Goal: Information Seeking & Learning: Find specific fact

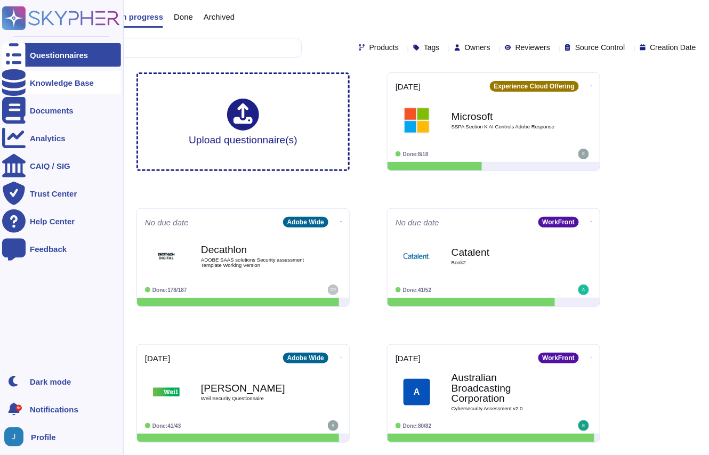
click at [17, 84] on icon at bounding box center [13, 82] width 23 height 27
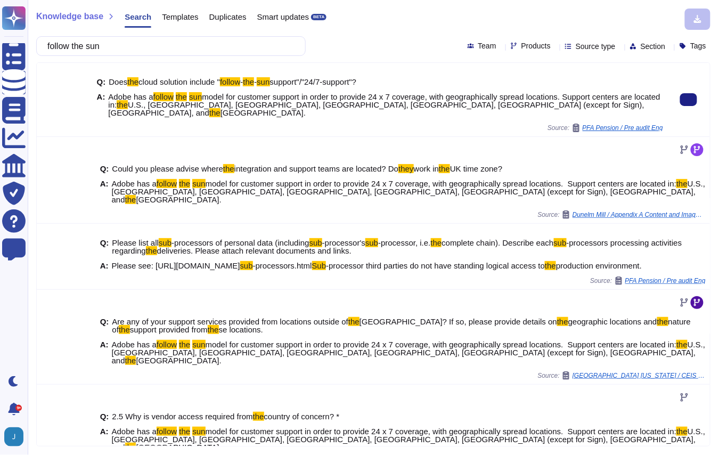
click at [252, 101] on span "U.S., [GEOGRAPHIC_DATA], [GEOGRAPHIC_DATA], [GEOGRAPHIC_DATA], [GEOGRAPHIC_DATA…" at bounding box center [376, 108] width 537 height 17
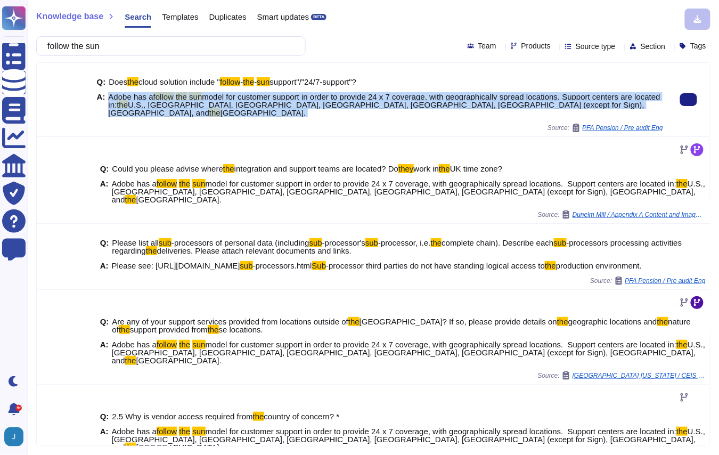
click at [252, 101] on span "U.S., [GEOGRAPHIC_DATA], [GEOGRAPHIC_DATA], [GEOGRAPHIC_DATA], [GEOGRAPHIC_DATA…" at bounding box center [376, 108] width 537 height 17
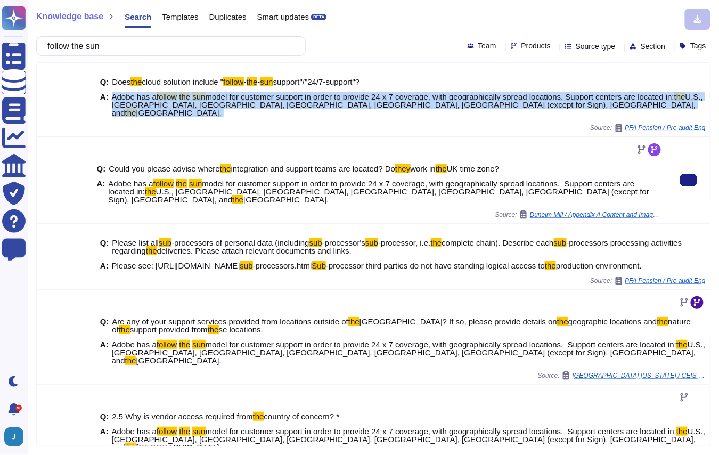
copy span "Adobe has a follow the sun model for customer support in order to provide 24 x …"
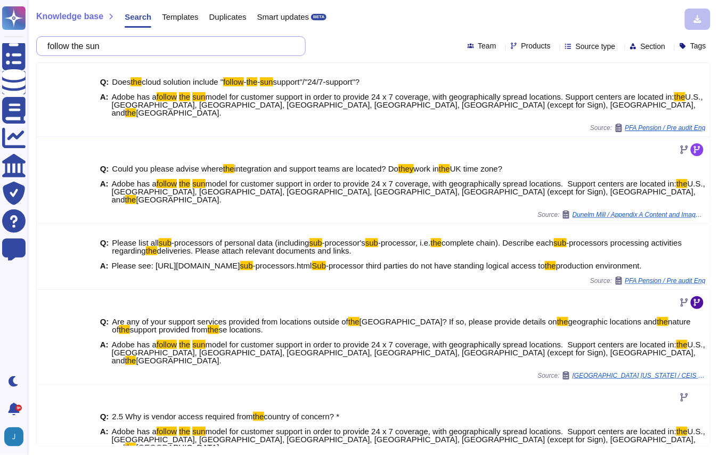
click at [118, 45] on input "follow the sun" at bounding box center [168, 46] width 253 height 19
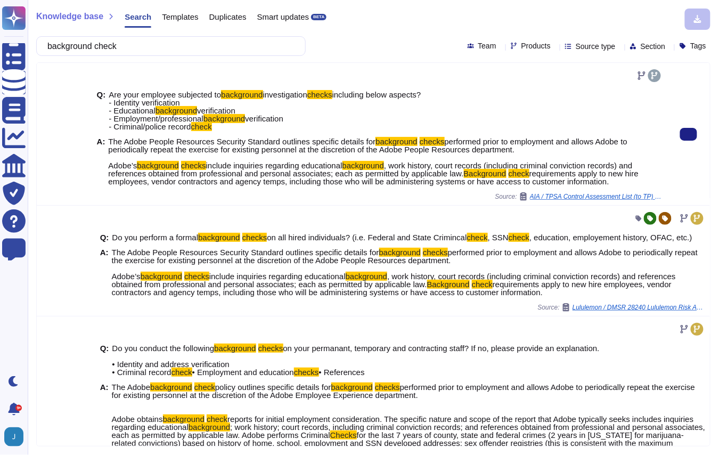
drag, startPoint x: 107, startPoint y: 143, endPoint x: 179, endPoint y: 188, distance: 85.0
click at [179, 185] on span "The Adobe People Resources Security Standard outlines specific details for back…" at bounding box center [385, 162] width 555 height 48
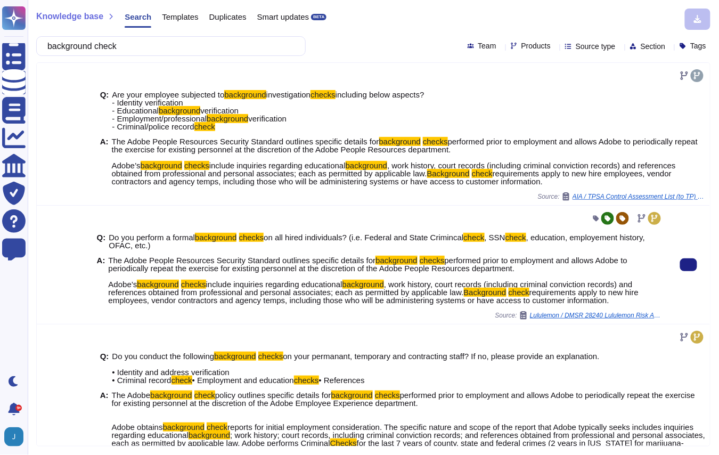
copy span "The Adobe People Resources Security Standard outlines specific details for back…"
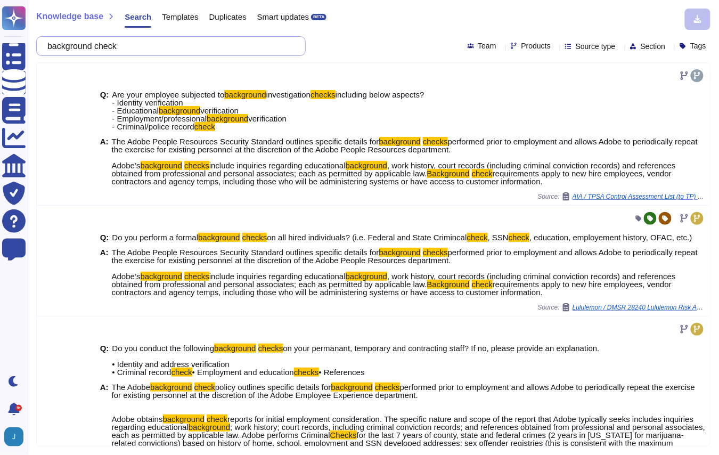
click at [131, 47] on input "background check" at bounding box center [168, 46] width 253 height 19
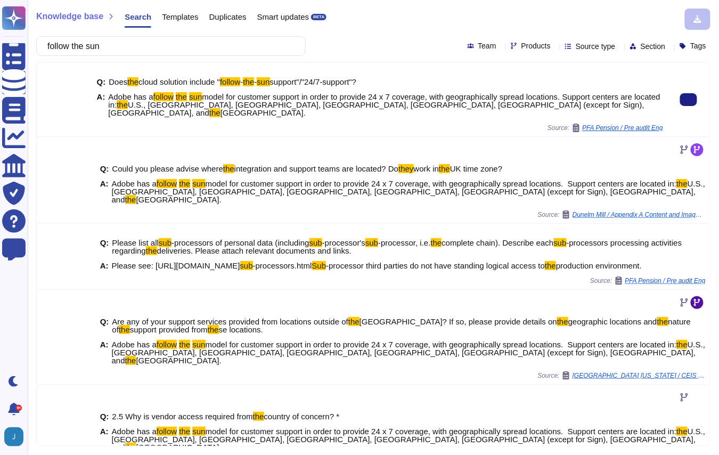
type input "follow the sun"
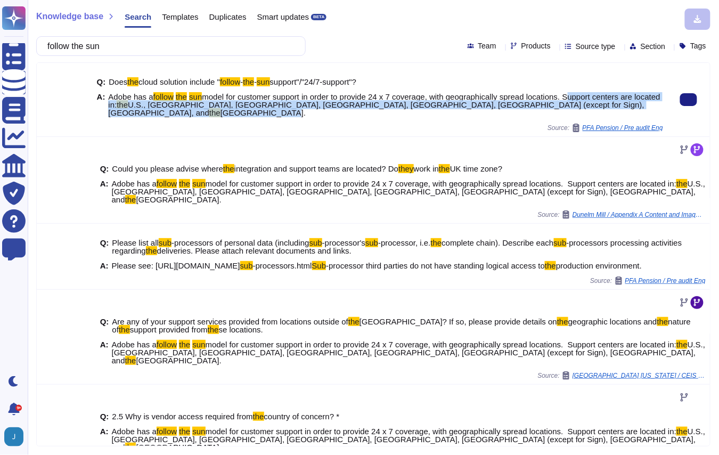
drag, startPoint x: 581, startPoint y: 96, endPoint x: 591, endPoint y: 106, distance: 13.6
click at [591, 106] on span "Adobe has a follow the sun model for customer support in order to provide 24 x …" at bounding box center [385, 105] width 555 height 24
copy span "Support centers are located in: the U.S., [GEOGRAPHIC_DATA], [GEOGRAPHIC_DATA],…"
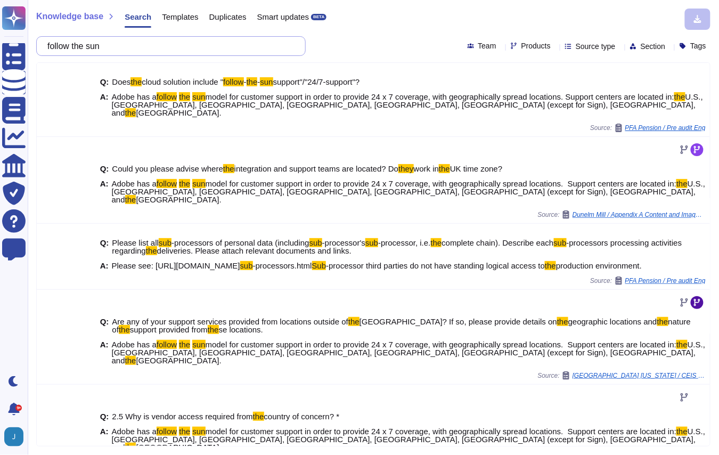
click at [232, 38] on input "follow the sun" at bounding box center [168, 46] width 253 height 19
